Goal: Information Seeking & Learning: Learn about a topic

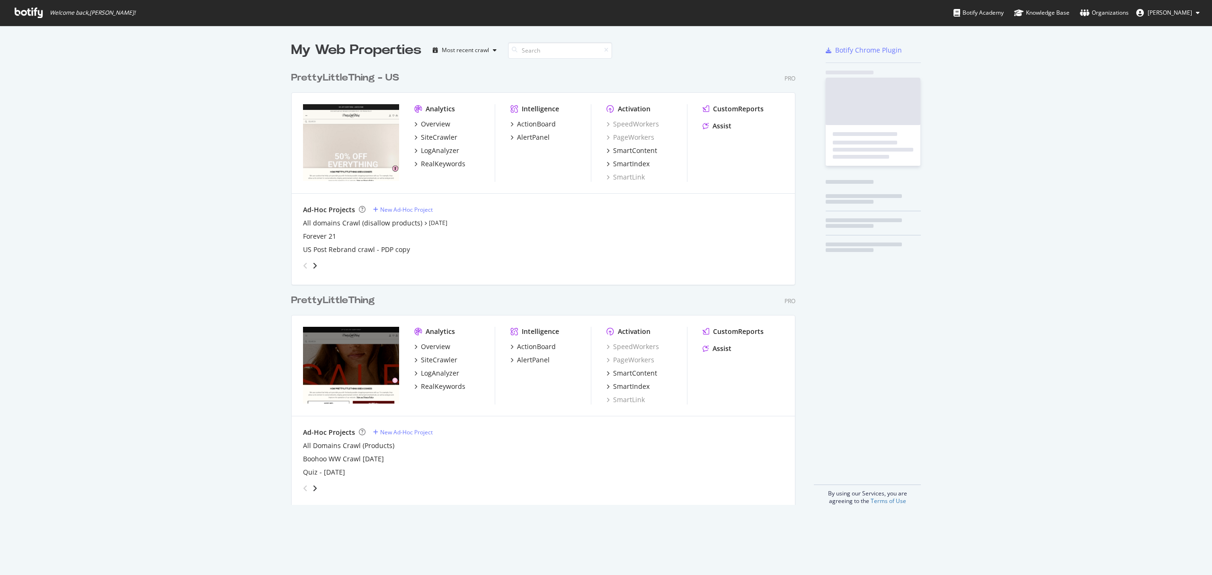
scroll to position [435, 502]
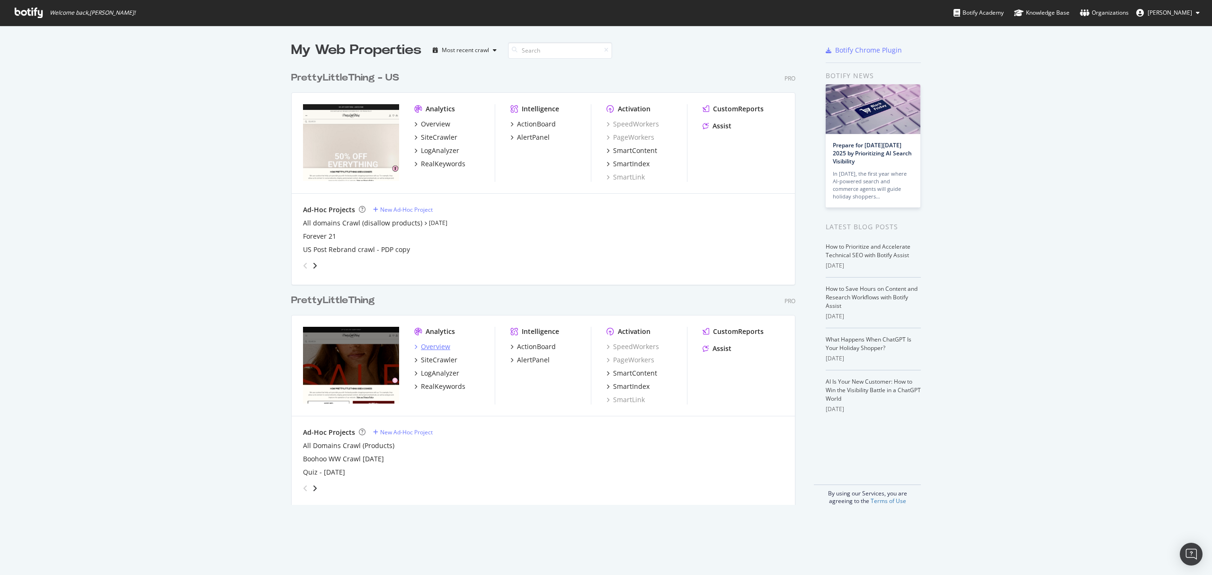
click at [436, 348] on div "Overview" at bounding box center [435, 346] width 29 height 9
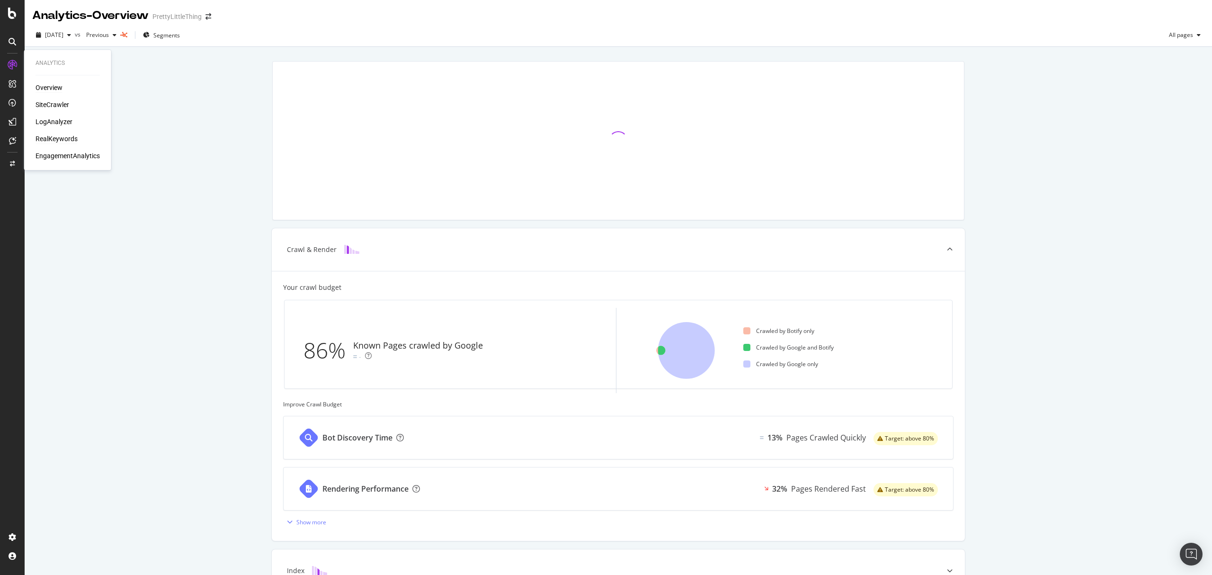
click at [48, 138] on div "RealKeywords" at bounding box center [57, 138] width 42 height 9
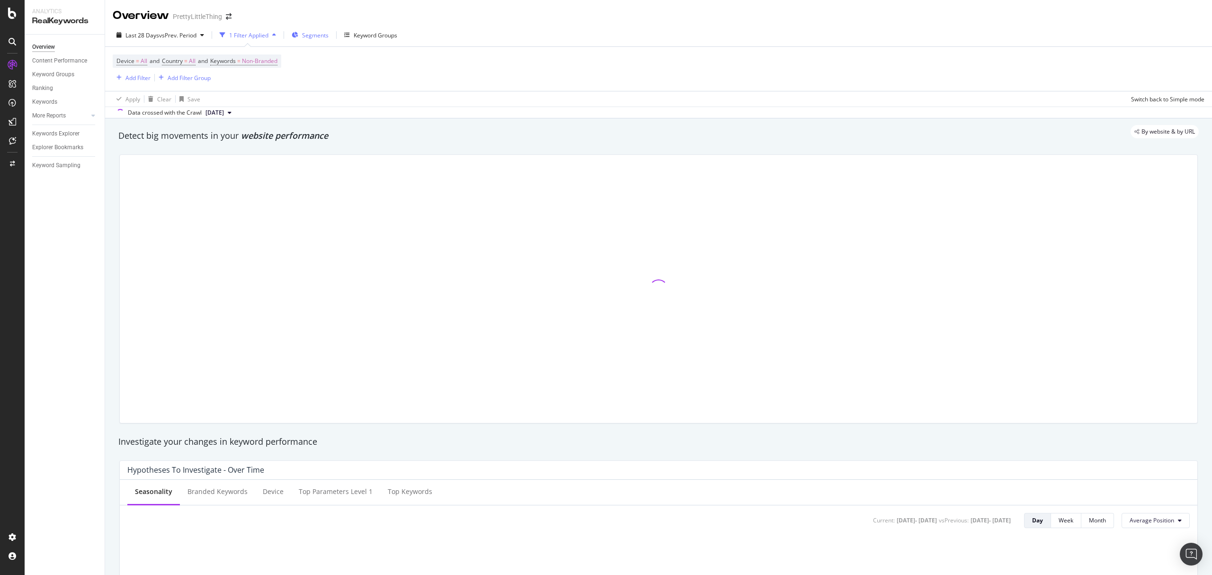
click at [315, 31] on span "Segments" at bounding box center [315, 35] width 27 height 8
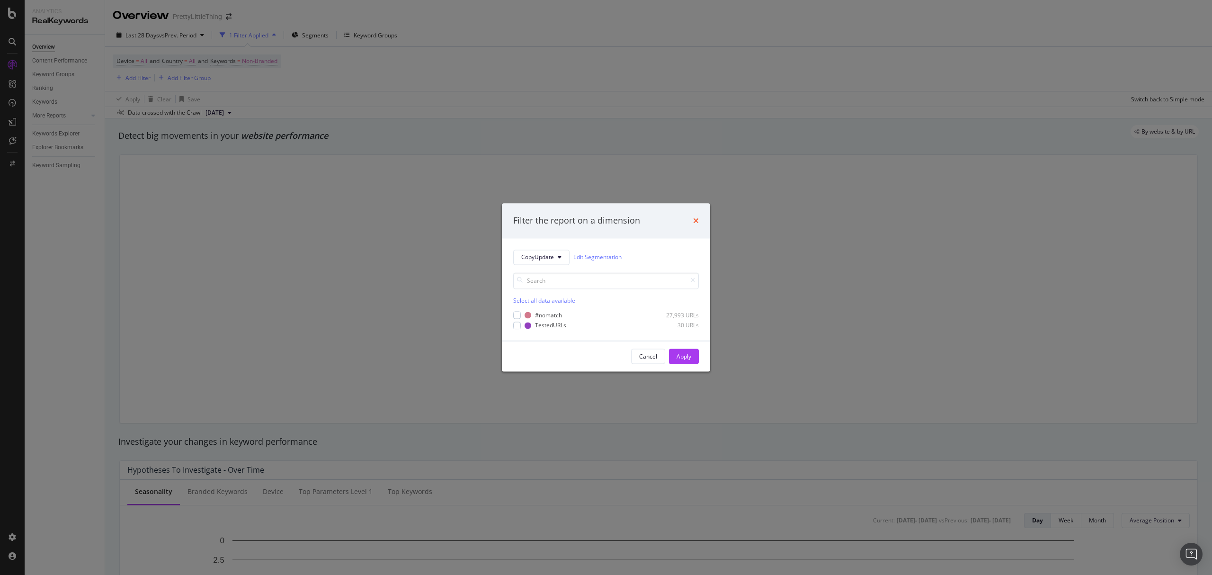
click at [697, 222] on icon "times" at bounding box center [696, 221] width 6 height 8
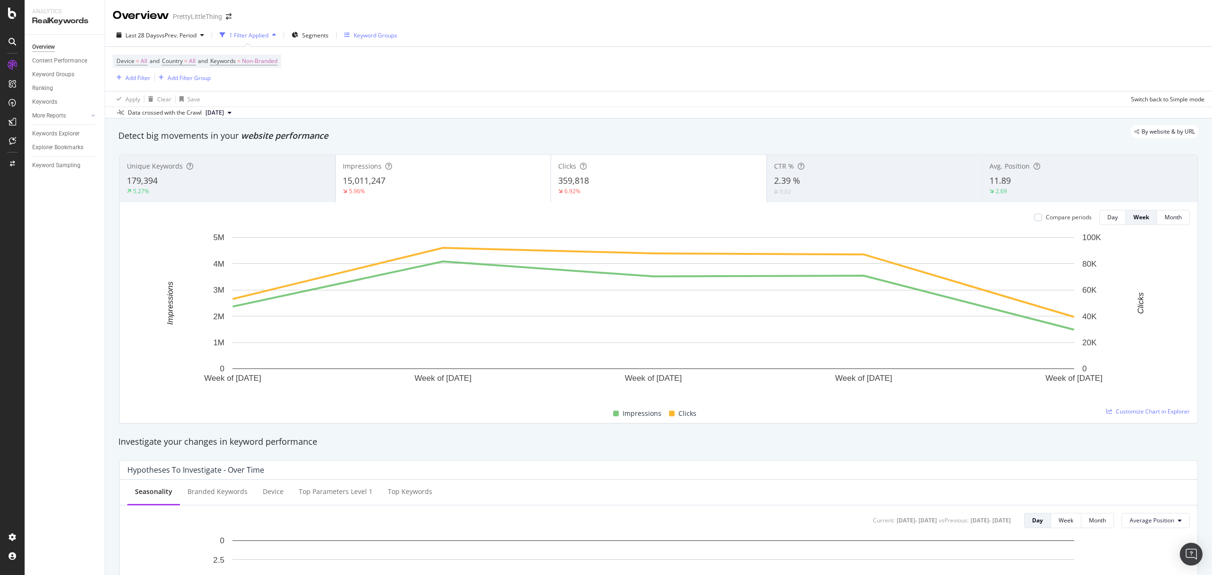
click at [367, 35] on div "Keyword Groups" at bounding box center [376, 35] width 44 height 8
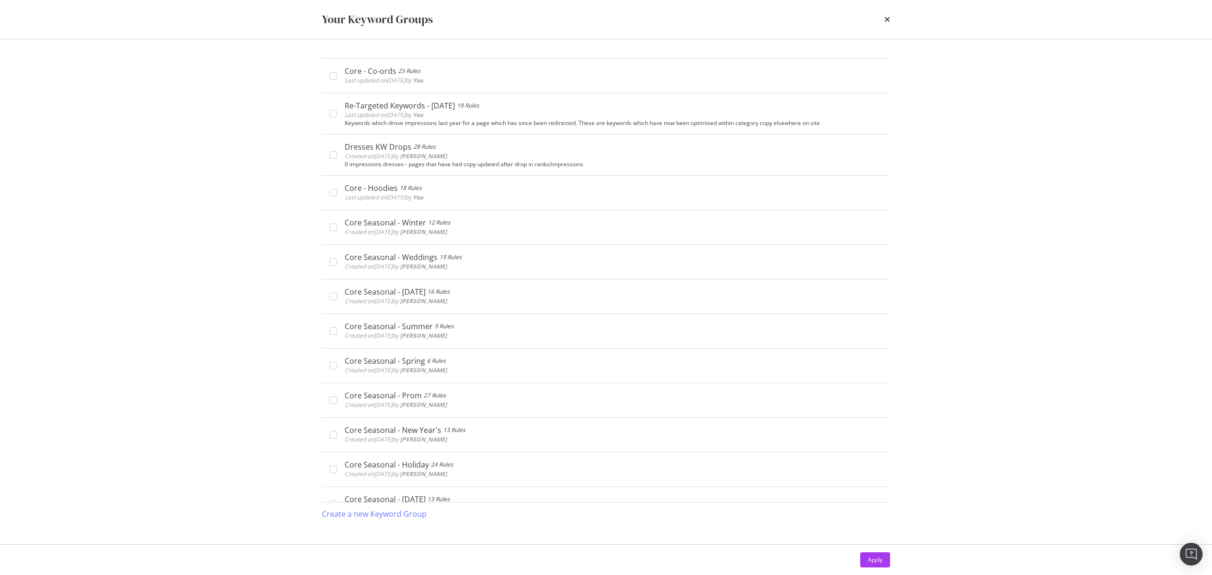
scroll to position [540, 0]
